Goal: Information Seeking & Learning: Learn about a topic

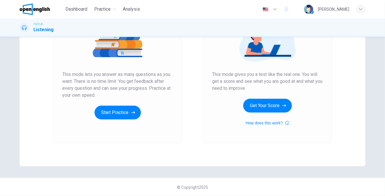
scroll to position [83, 0]
click at [124, 112] on button "Start Practice" at bounding box center [118, 113] width 46 height 14
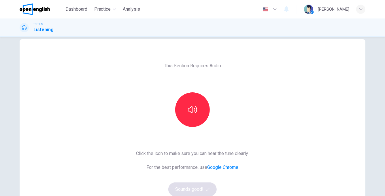
scroll to position [22, 0]
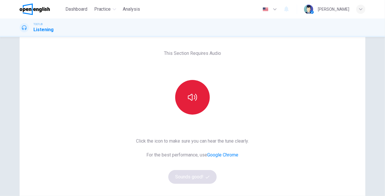
click at [184, 95] on button "button" at bounding box center [192, 97] width 35 height 35
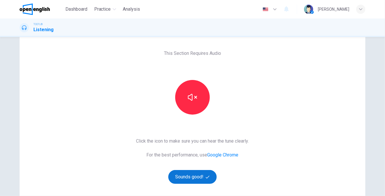
click at [189, 177] on button "Sounds good!" at bounding box center [192, 177] width 48 height 14
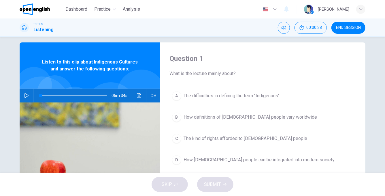
scroll to position [6, 0]
click at [27, 96] on icon "button" at bounding box center [26, 95] width 5 height 5
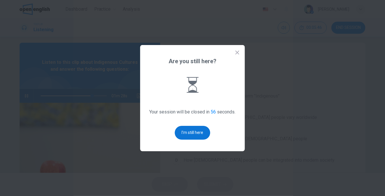
click at [193, 133] on button "I'm still here" at bounding box center [192, 133] width 35 height 14
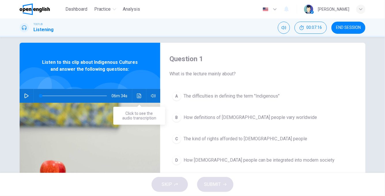
click at [140, 97] on icon "Click to see the audio transcription" at bounding box center [139, 95] width 4 height 5
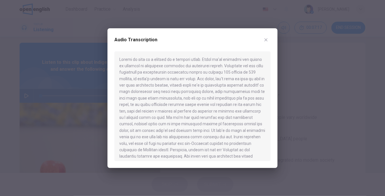
click at [66, 86] on div at bounding box center [192, 98] width 385 height 196
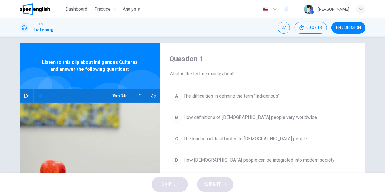
click at [27, 95] on icon "button" at bounding box center [27, 95] width 4 height 5
click at [139, 94] on icon "Click to see the audio transcription" at bounding box center [139, 95] width 5 height 5
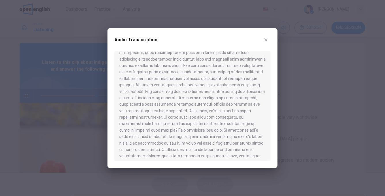
scroll to position [384, 0]
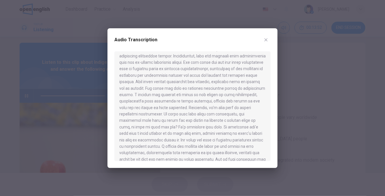
click at [266, 39] on icon "button" at bounding box center [266, 39] width 3 height 3
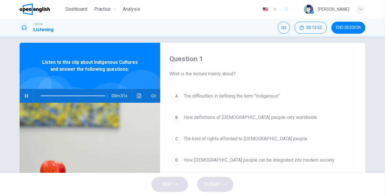
type input "*"
click at [178, 97] on div "A" at bounding box center [176, 95] width 9 height 9
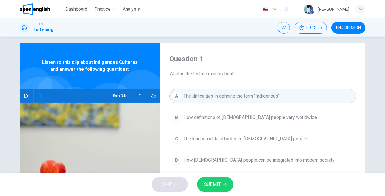
click at [220, 181] on span "SUBMIT" at bounding box center [212, 184] width 17 height 8
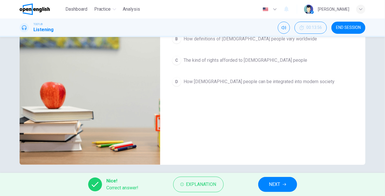
scroll to position [88, 0]
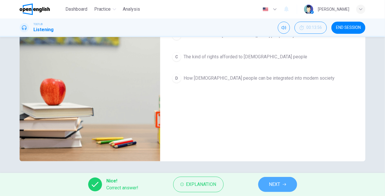
click at [274, 187] on span "NEXT" at bounding box center [274, 184] width 11 height 8
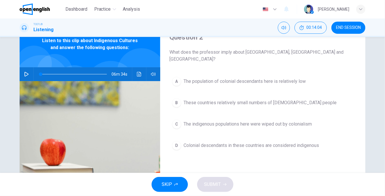
scroll to position [29, 0]
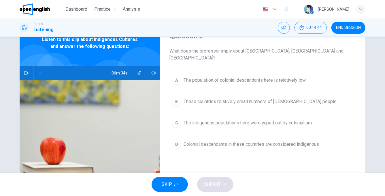
click at [179, 76] on div "A" at bounding box center [176, 80] width 9 height 9
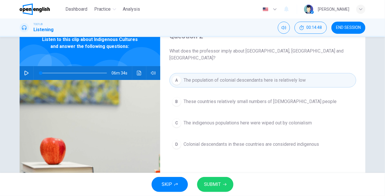
click at [218, 185] on span "SUBMIT" at bounding box center [212, 184] width 17 height 8
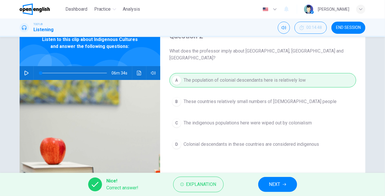
click at [272, 185] on span "NEXT" at bounding box center [274, 184] width 11 height 8
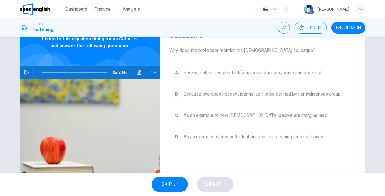
scroll to position [29, 0]
click at [254, 138] on span "As an example of how self-identification as a defining factor is flawed" at bounding box center [254, 136] width 141 height 7
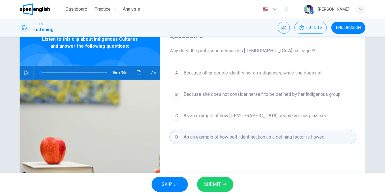
click at [218, 183] on span "SUBMIT" at bounding box center [212, 184] width 17 height 8
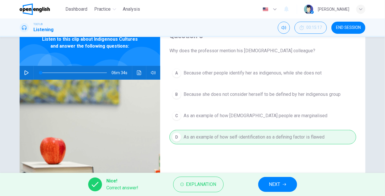
click at [279, 185] on span "NEXT" at bounding box center [274, 184] width 11 height 8
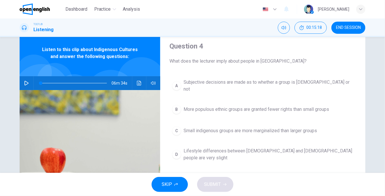
scroll to position [14, 0]
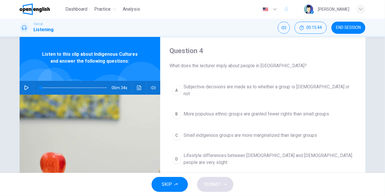
click at [210, 113] on button "B More populous ethnic groups are granted fewer rights than small groups" at bounding box center [263, 114] width 187 height 14
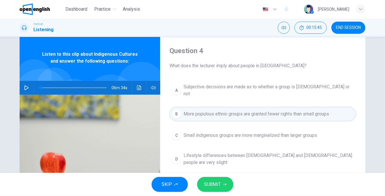
click at [222, 186] on button "SUBMIT" at bounding box center [215, 184] width 36 height 15
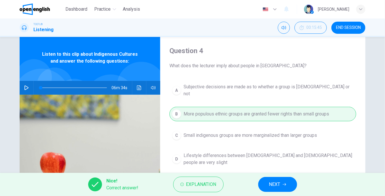
click at [274, 185] on span "NEXT" at bounding box center [274, 184] width 11 height 8
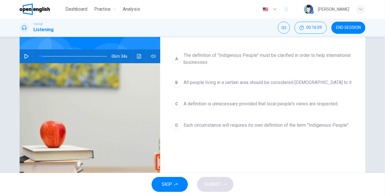
scroll to position [49, 0]
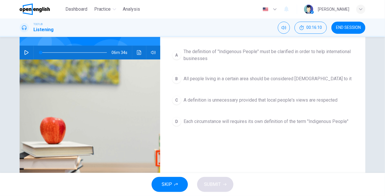
click at [254, 96] on button "C A definition is unnecessary provided that local people's views are respected" at bounding box center [263, 100] width 187 height 14
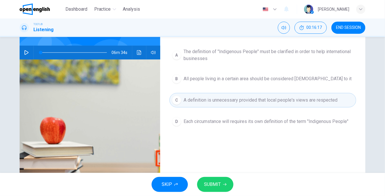
click at [214, 187] on span "SUBMIT" at bounding box center [212, 184] width 17 height 8
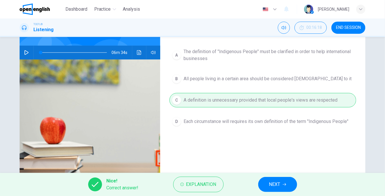
click at [274, 186] on span "NEXT" at bounding box center [274, 184] width 11 height 8
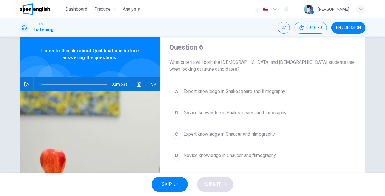
scroll to position [18, 0]
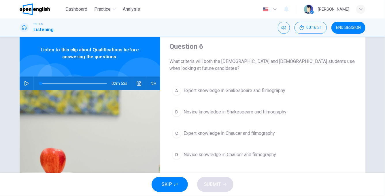
click at [26, 85] on button "button" at bounding box center [26, 83] width 9 height 14
click at [28, 84] on icon "button" at bounding box center [26, 83] width 5 height 5
click at [140, 83] on icon "Click to see the audio transcription" at bounding box center [139, 83] width 4 height 5
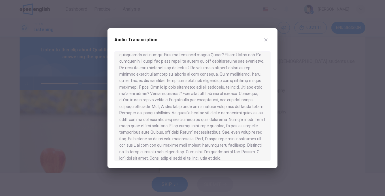
scroll to position [113, 0]
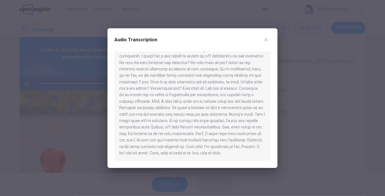
type input "*"
click at [265, 39] on icon "button" at bounding box center [266, 39] width 3 height 3
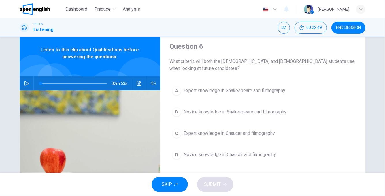
click at [177, 89] on div "A" at bounding box center [176, 90] width 9 height 9
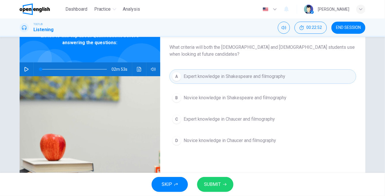
scroll to position [33, 0]
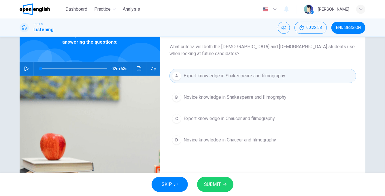
click at [214, 187] on span "SUBMIT" at bounding box center [212, 184] width 17 height 8
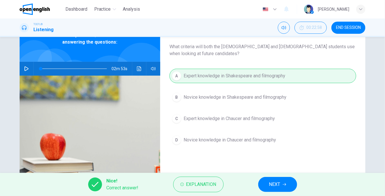
click at [284, 180] on button "NEXT" at bounding box center [277, 184] width 39 height 15
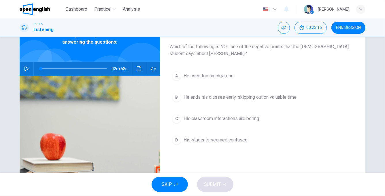
click at [176, 97] on div "B" at bounding box center [176, 97] width 9 height 9
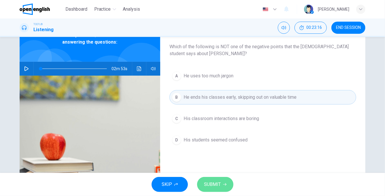
click at [208, 181] on span "SUBMIT" at bounding box center [212, 184] width 17 height 8
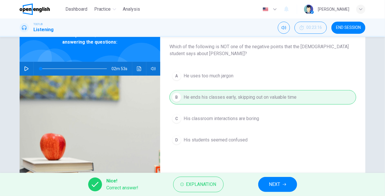
click at [264, 183] on button "NEXT" at bounding box center [277, 184] width 39 height 15
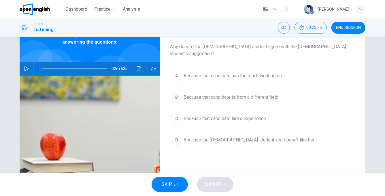
click at [221, 115] on span "Because that candidate lacks experience" at bounding box center [225, 118] width 82 height 7
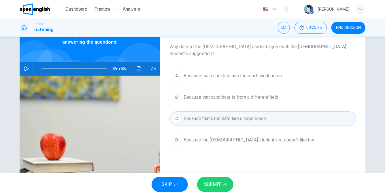
click at [227, 185] on button "SUBMIT" at bounding box center [215, 184] width 36 height 15
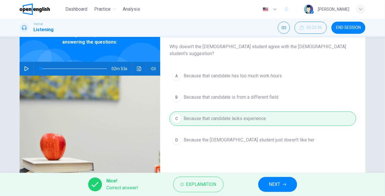
click at [279, 188] on span "NEXT" at bounding box center [274, 184] width 11 height 8
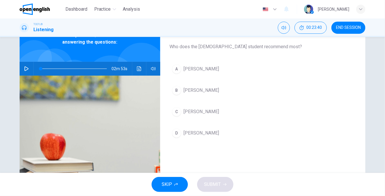
click at [180, 91] on div "B" at bounding box center [176, 90] width 9 height 9
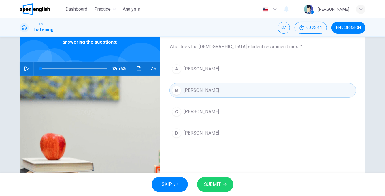
click at [217, 187] on span "SUBMIT" at bounding box center [212, 184] width 17 height 8
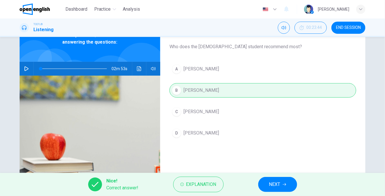
click at [274, 185] on span "NEXT" at bounding box center [274, 184] width 11 height 8
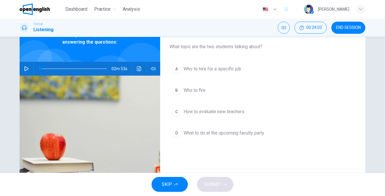
click at [175, 72] on div "A" at bounding box center [176, 68] width 9 height 9
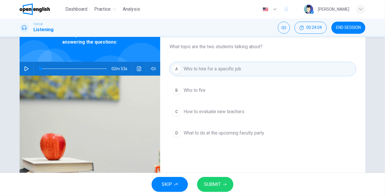
click at [222, 184] on button "SUBMIT" at bounding box center [215, 184] width 36 height 15
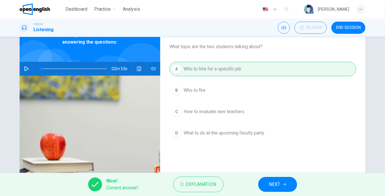
click at [276, 183] on span "NEXT" at bounding box center [274, 184] width 11 height 8
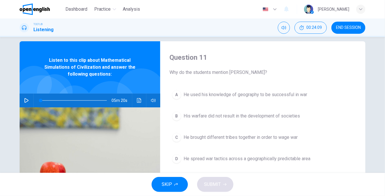
scroll to position [8, 0]
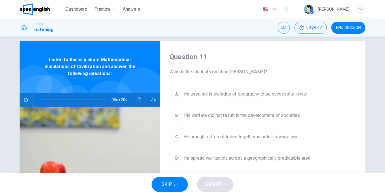
click at [27, 99] on icon "button" at bounding box center [27, 99] width 4 height 5
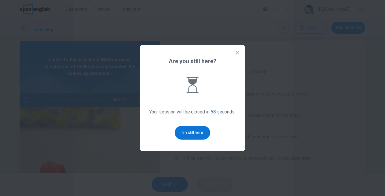
click at [187, 131] on button "I'm still here" at bounding box center [192, 133] width 35 height 14
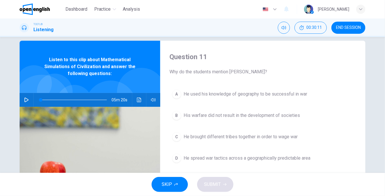
click at [24, 99] on icon "button" at bounding box center [26, 99] width 5 height 5
click at [139, 99] on icon "Click to see the audio transcription" at bounding box center [139, 99] width 5 height 5
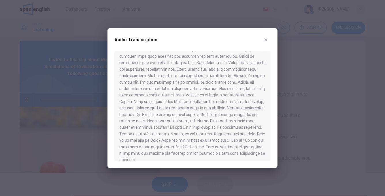
scroll to position [326, 0]
click at [266, 39] on icon "button" at bounding box center [266, 39] width 3 height 3
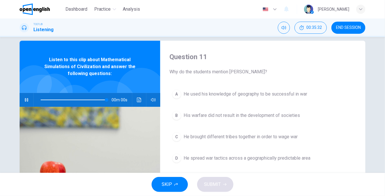
type input "*"
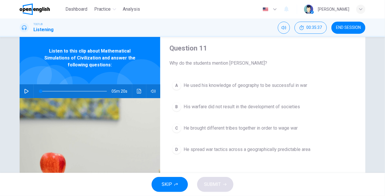
scroll to position [19, 0]
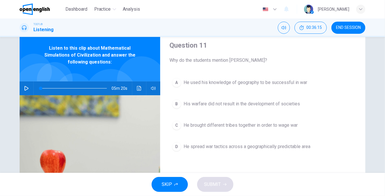
click at [289, 124] on span "He brought different tribes together in order to wage war" at bounding box center [241, 125] width 114 height 7
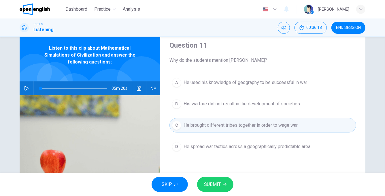
click at [220, 189] on button "SUBMIT" at bounding box center [215, 184] width 36 height 15
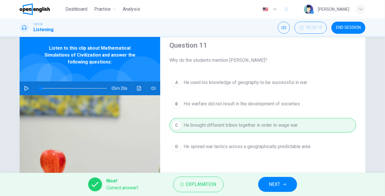
click at [288, 185] on button "NEXT" at bounding box center [277, 184] width 39 height 15
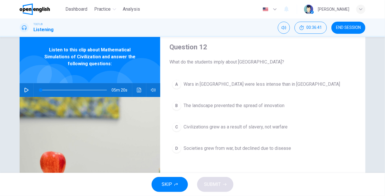
scroll to position [19, 0]
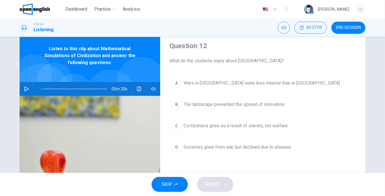
click at [253, 106] on span "The landscape prevented the spread of innovation" at bounding box center [234, 104] width 101 height 7
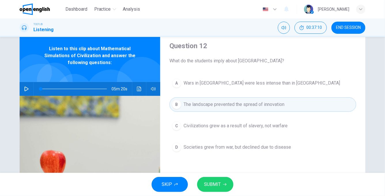
click at [220, 187] on button "SUBMIT" at bounding box center [215, 184] width 36 height 15
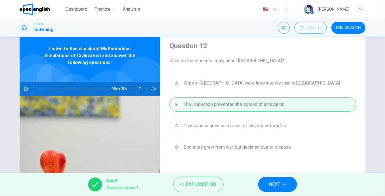
click at [272, 185] on span "NEXT" at bounding box center [274, 184] width 11 height 8
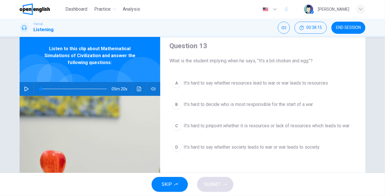
click at [204, 83] on span "It's hard to say whether resources lead to war or war leads to resources" at bounding box center [256, 83] width 144 height 7
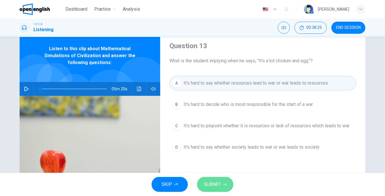
click at [227, 184] on button "SUBMIT" at bounding box center [215, 184] width 36 height 15
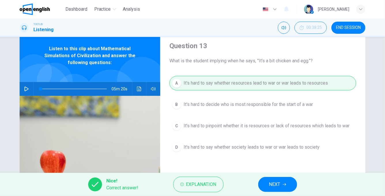
click at [286, 185] on icon "button" at bounding box center [284, 184] width 3 height 3
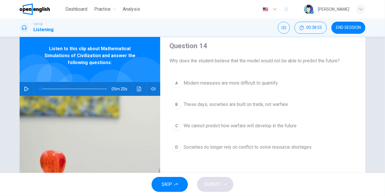
click at [225, 85] on span "Modern measures are more difficult to quantify" at bounding box center [231, 83] width 94 height 7
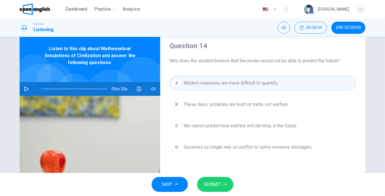
click at [220, 185] on span "SUBMIT" at bounding box center [212, 184] width 17 height 8
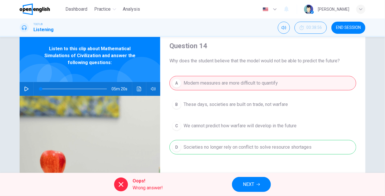
click at [245, 187] on span "NEXT" at bounding box center [248, 184] width 11 height 8
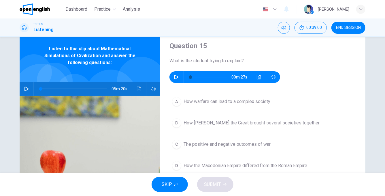
click at [175, 75] on icon "button" at bounding box center [176, 77] width 4 height 5
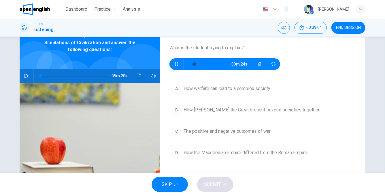
scroll to position [31, 0]
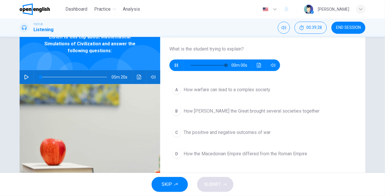
type input "*"
click at [209, 109] on span "How [PERSON_NAME] the Great brought several societies together" at bounding box center [252, 111] width 136 height 7
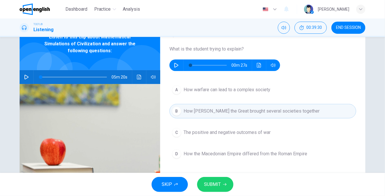
click at [218, 184] on span "SUBMIT" at bounding box center [212, 184] width 17 height 8
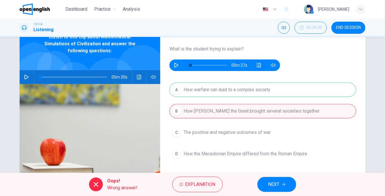
click at [274, 184] on span "NEXT" at bounding box center [273, 184] width 11 height 8
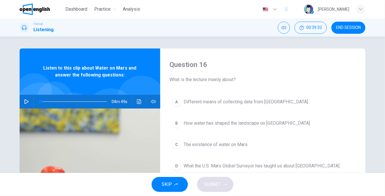
click at [339, 27] on span "END SESSION" at bounding box center [348, 27] width 25 height 5
